Goal: Task Accomplishment & Management: Manage account settings

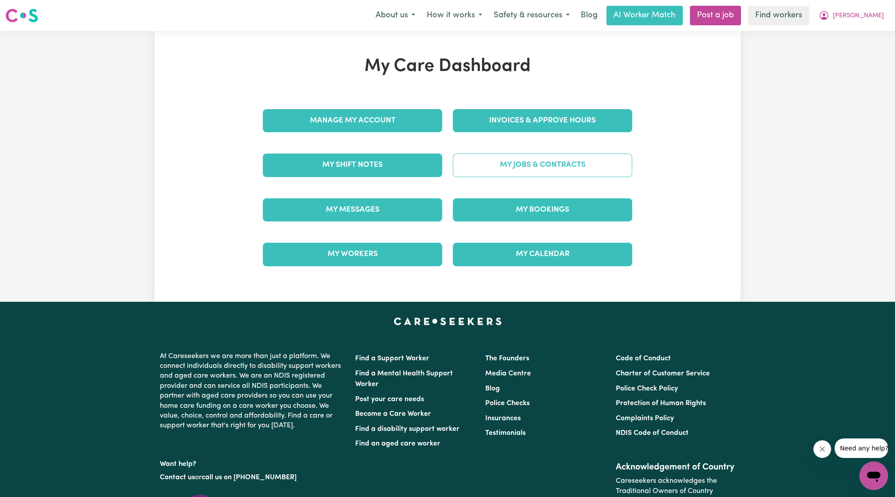
click at [498, 170] on link "My Jobs & Contracts" at bounding box center [542, 165] width 179 height 23
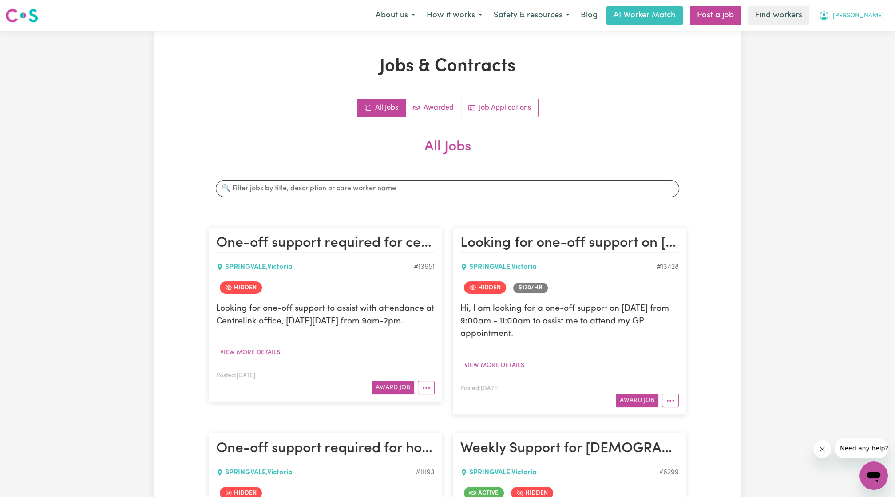
click at [858, 10] on button "[PERSON_NAME]" at bounding box center [851, 15] width 77 height 19
click at [854, 32] on link "My Dashboard" at bounding box center [854, 34] width 70 height 17
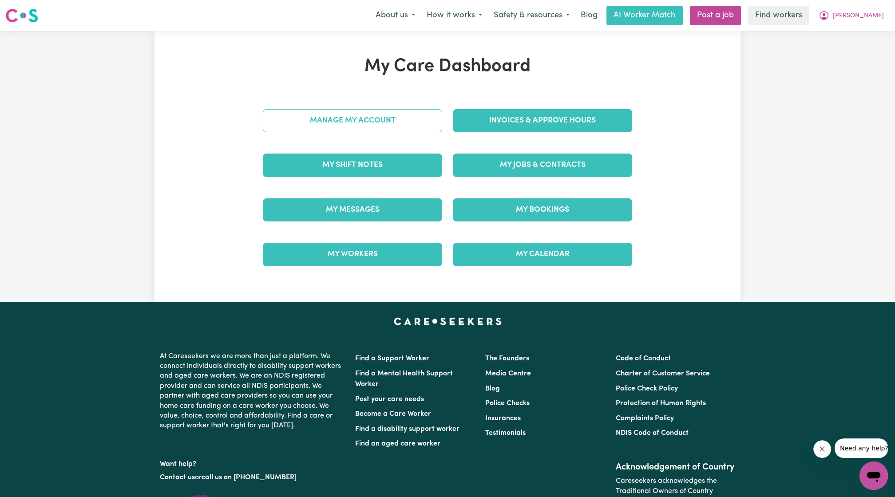
click at [408, 112] on link "Manage My Account" at bounding box center [352, 120] width 179 height 23
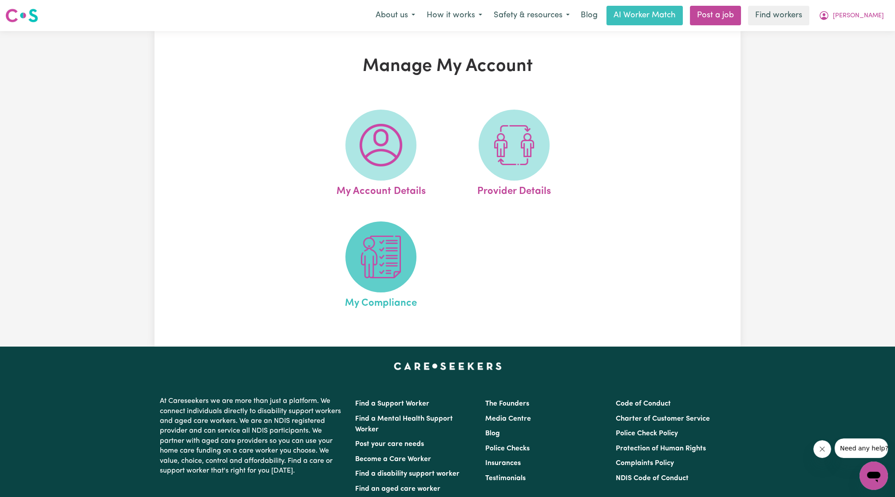
click at [391, 273] on img at bounding box center [381, 257] width 43 height 43
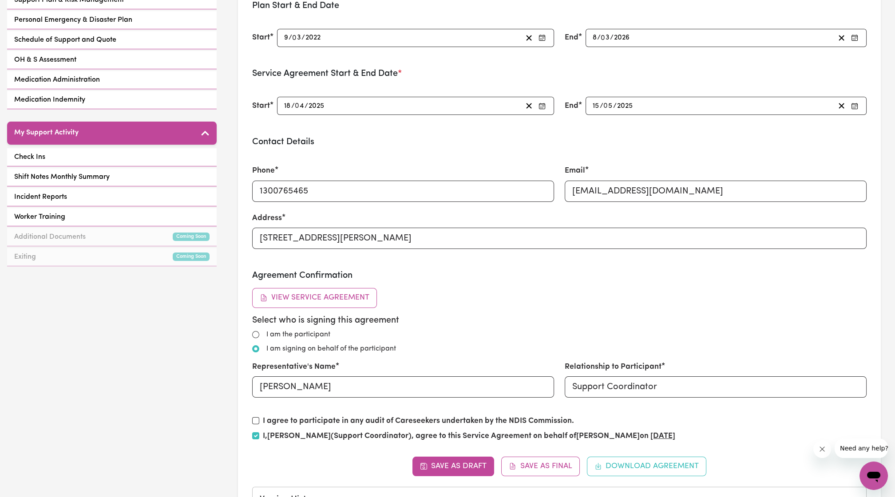
scroll to position [217, 0]
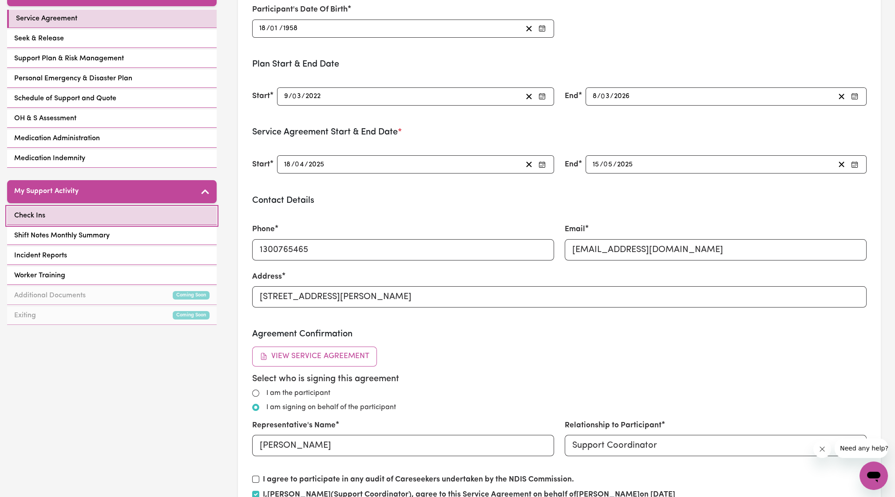
click at [98, 207] on link "Check Ins" at bounding box center [112, 216] width 210 height 18
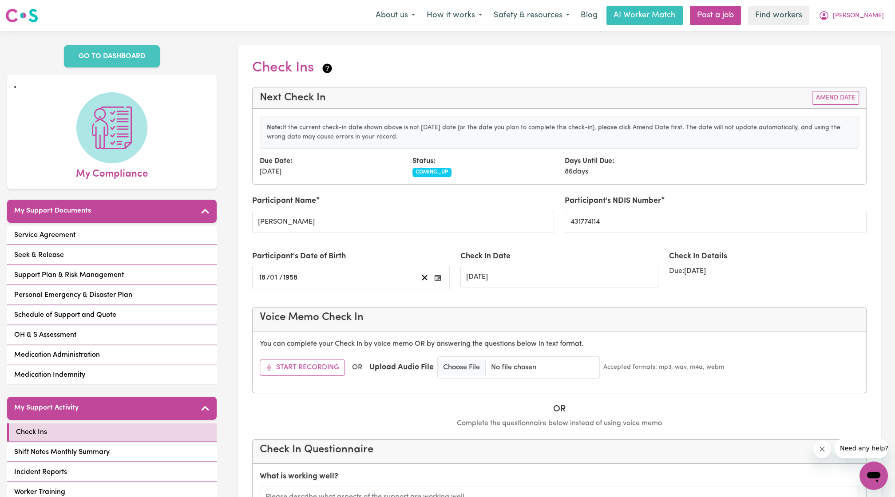
click at [494, 119] on div "Note: If the current check-in date shown above is not [DATE] date (or the date …" at bounding box center [559, 132] width 599 height 33
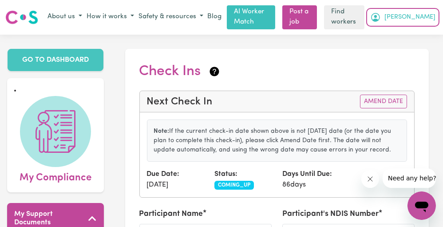
click at [427, 18] on span "[PERSON_NAME]" at bounding box center [409, 17] width 51 height 10
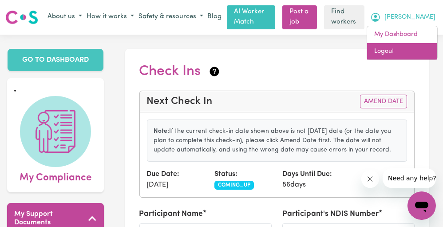
click at [401, 46] on link "Logout" at bounding box center [402, 51] width 70 height 17
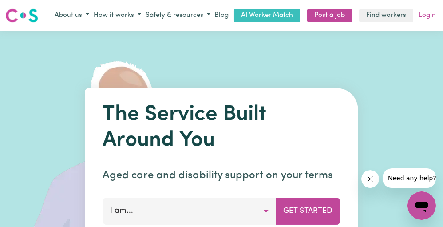
click at [424, 17] on link "Login" at bounding box center [427, 16] width 21 height 14
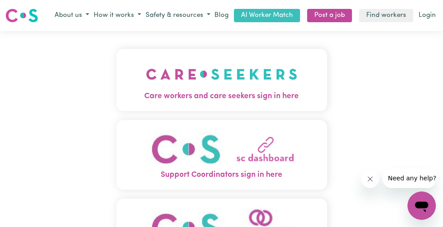
click at [269, 78] on img "Care workers and care seekers sign in here" at bounding box center [221, 74] width 151 height 33
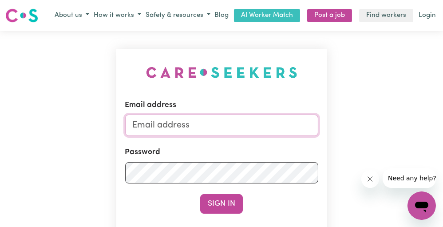
click at [213, 133] on input "Email address" at bounding box center [221, 125] width 193 height 21
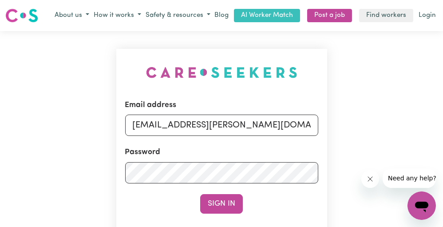
drag, startPoint x: 179, startPoint y: 123, endPoint x: 350, endPoint y: 135, distance: 171.8
click at [350, 135] on div "Email address [EMAIL_ADDRESS][PERSON_NAME][DOMAIN_NAME] Password Sign In Regist…" at bounding box center [221, 180] width 443 height 298
type input "[EMAIL_ADDRESS][DOMAIN_NAME]"
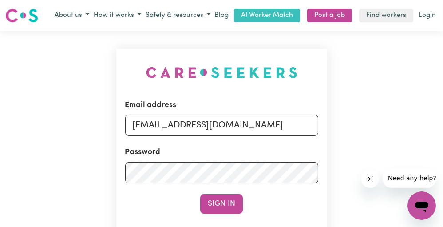
click at [219, 217] on div "Email address [EMAIL_ADDRESS][DOMAIN_NAME] Password Sign In Register as a care …" at bounding box center [221, 180] width 211 height 262
click at [225, 210] on button "Sign In" at bounding box center [221, 204] width 43 height 20
